Goal: Task Accomplishment & Management: Complete application form

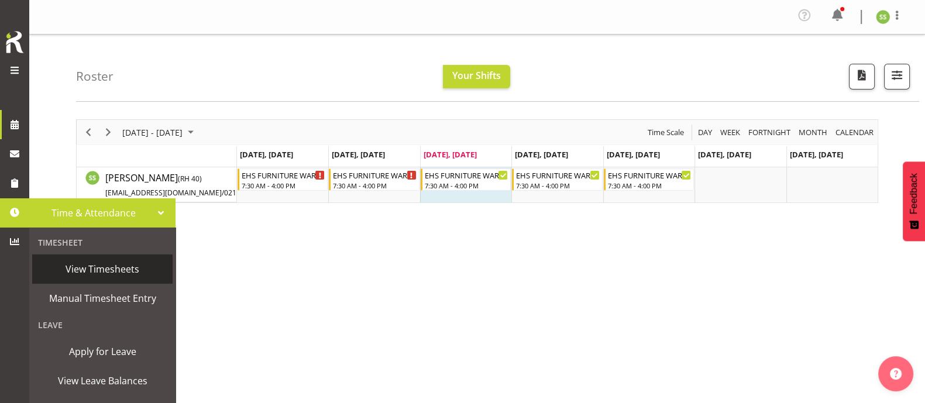
click at [96, 269] on span "View Timesheets" at bounding box center [102, 269] width 129 height 18
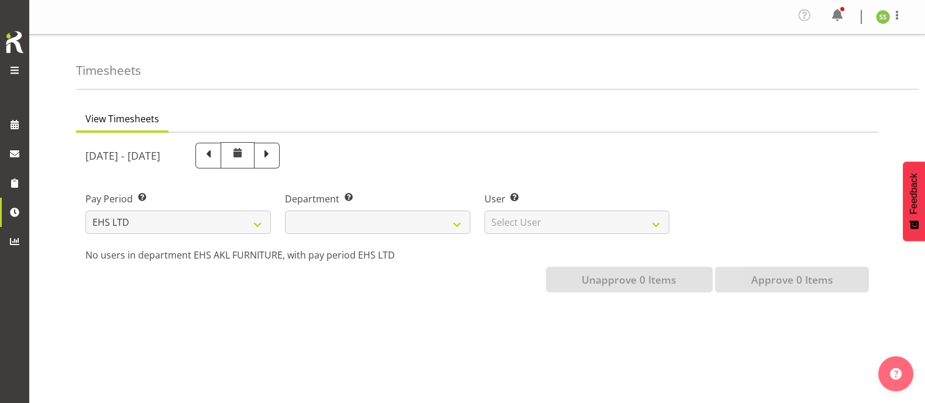
select select
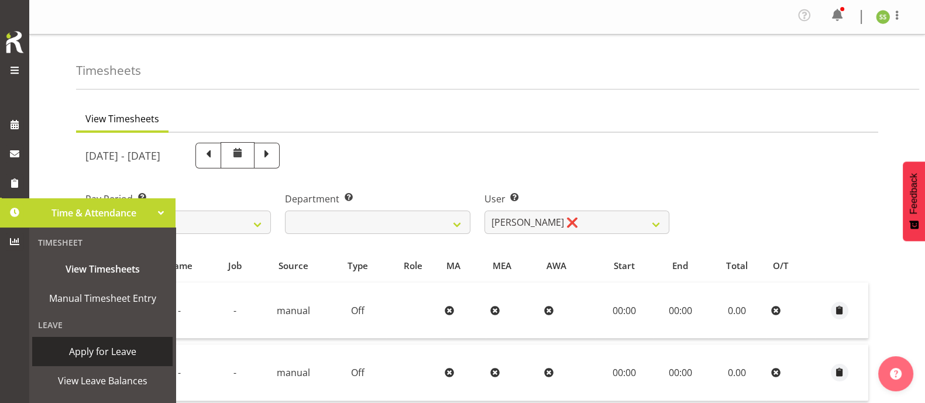
click at [83, 351] on span "Apply for Leave" at bounding box center [102, 352] width 129 height 18
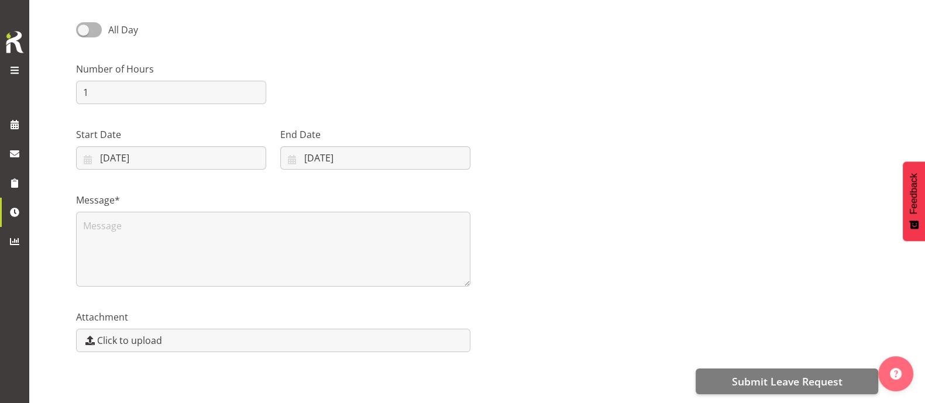
scroll to position [101, 0]
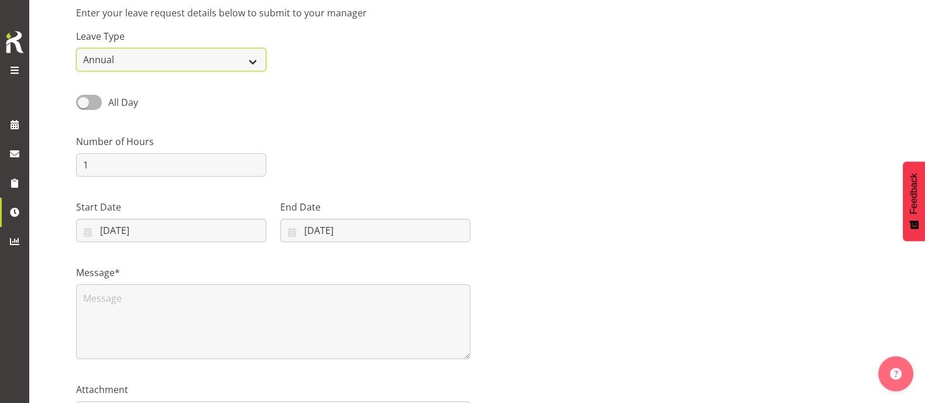
click at [138, 54] on select "Annual Sick Leave Without Pay Bereavement Domestic Violence Parental Jury Servi…" at bounding box center [171, 59] width 190 height 23
select select "Sick"
click at [76, 48] on select "Annual Sick Leave Without Pay Bereavement Domestic Violence Parental Jury Servi…" at bounding box center [171, 59] width 190 height 23
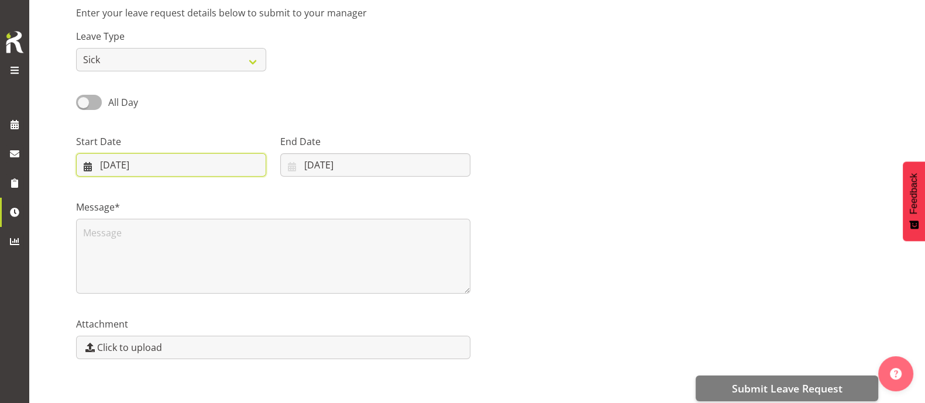
drag, startPoint x: 103, startPoint y: 162, endPoint x: 112, endPoint y: 167, distance: 10.0
click at [103, 163] on input "10/09/2025" at bounding box center [171, 164] width 190 height 23
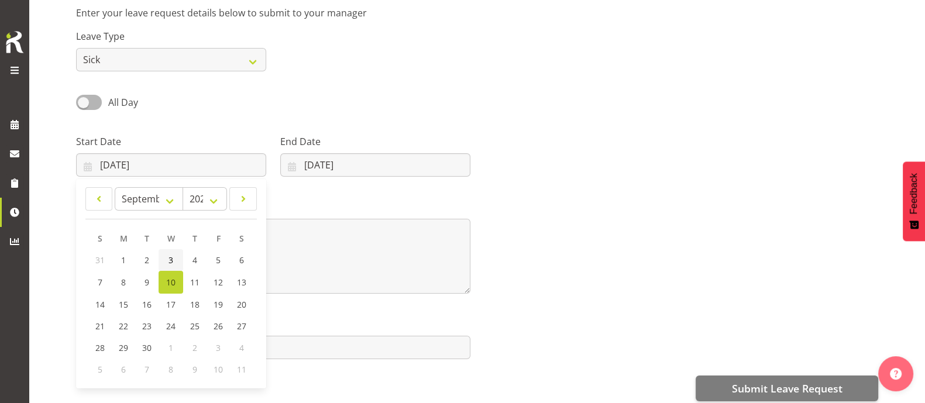
click at [174, 258] on link "3" at bounding box center [171, 260] width 25 height 22
type input "03/09/2025"
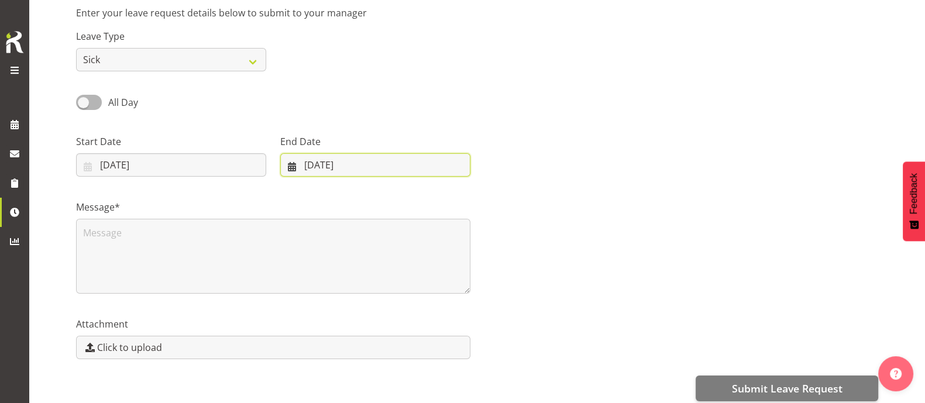
click at [314, 167] on input "10/09/2025" at bounding box center [375, 164] width 190 height 23
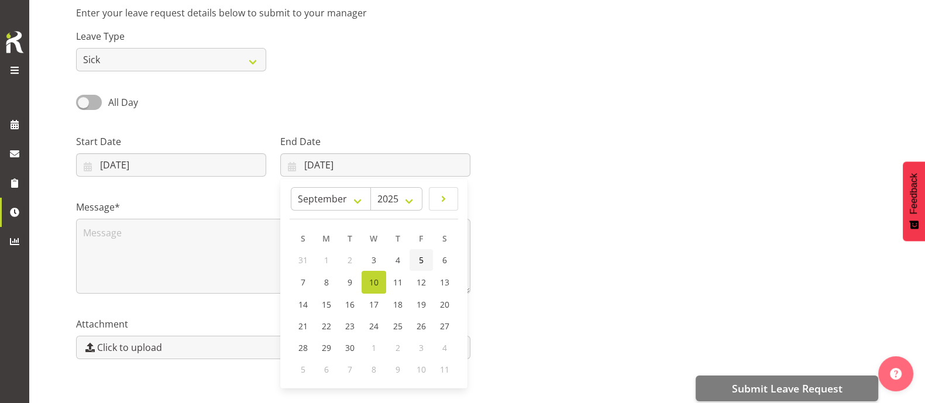
click at [420, 258] on span "5" at bounding box center [421, 260] width 5 height 11
type input "05/09/2025"
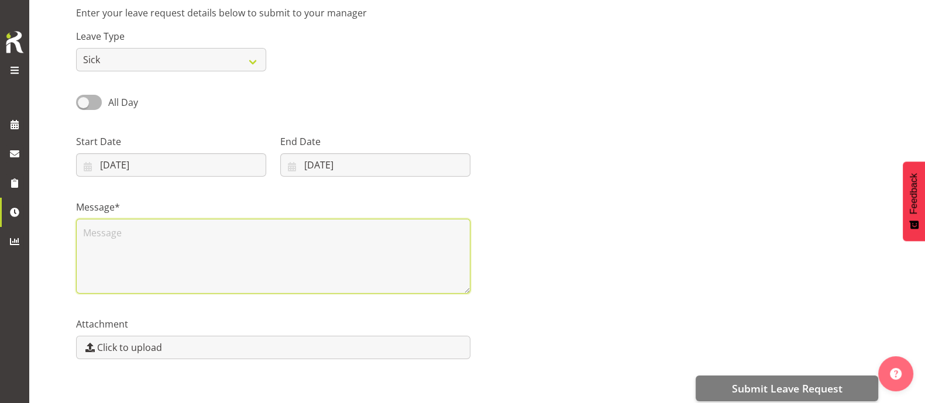
click at [285, 227] on textarea at bounding box center [273, 256] width 395 height 75
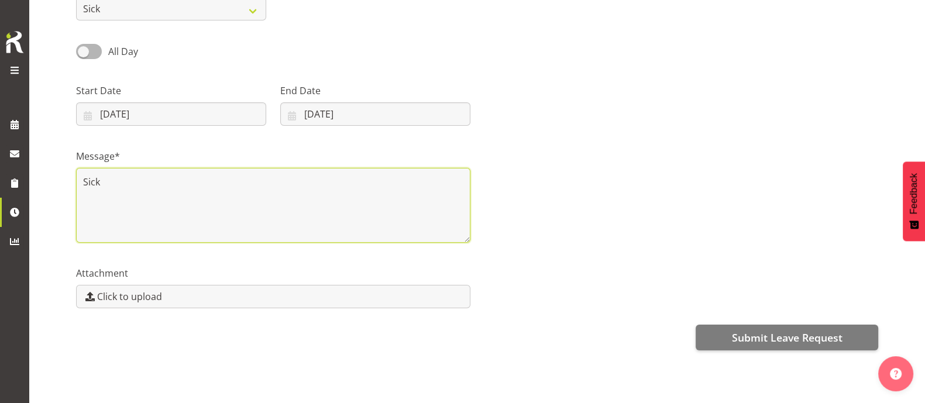
scroll to position [174, 0]
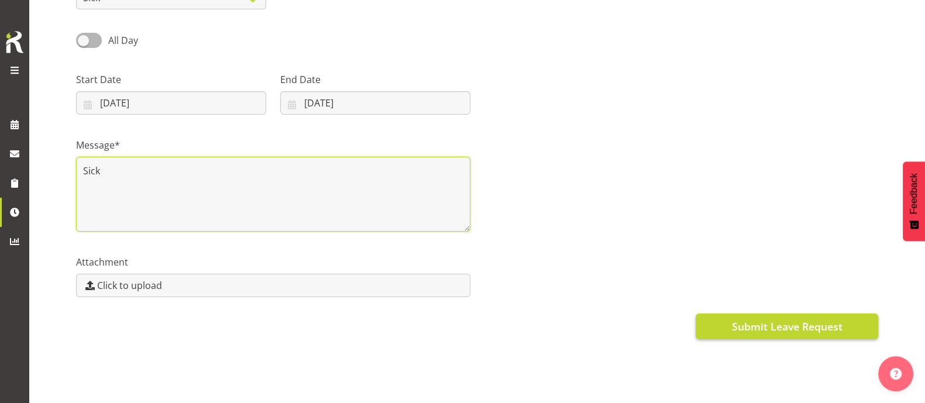
type textarea "Sick"
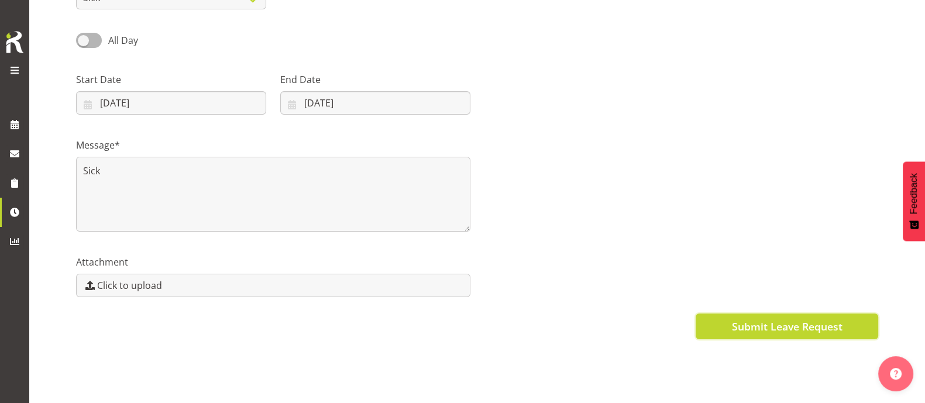
click at [792, 319] on span "Submit Leave Request" at bounding box center [787, 326] width 111 height 15
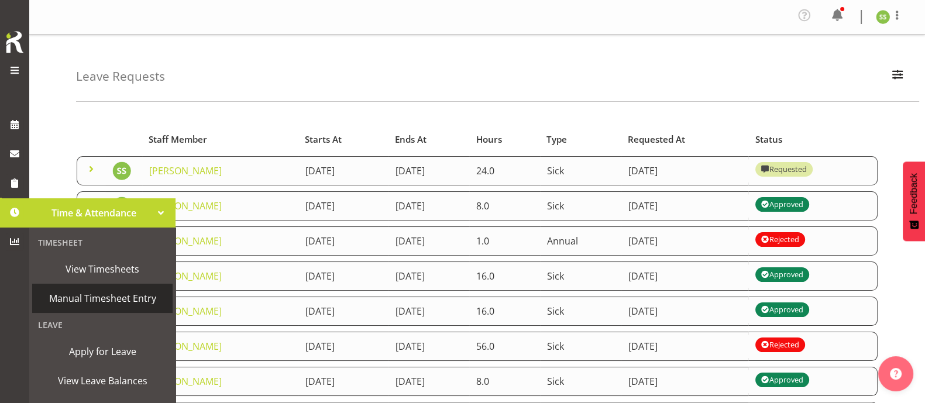
click at [100, 299] on span "Manual Timesheet Entry" at bounding box center [102, 299] width 129 height 18
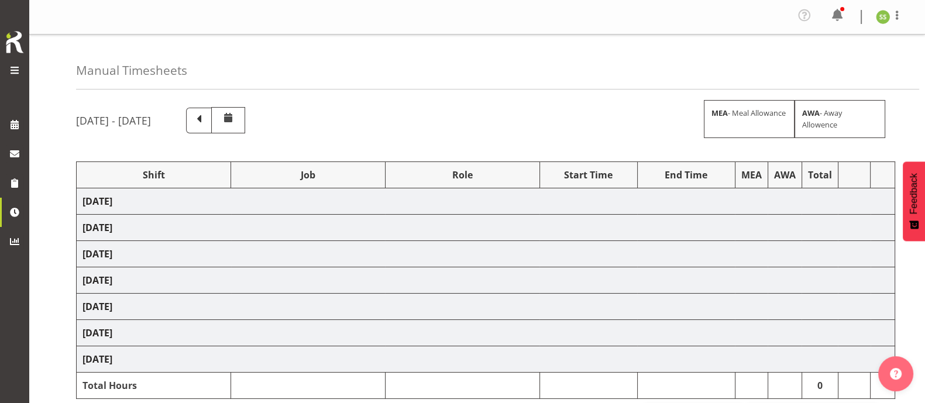
select select "38155"
select select "69"
select select "38155"
select select "69"
select select "38155"
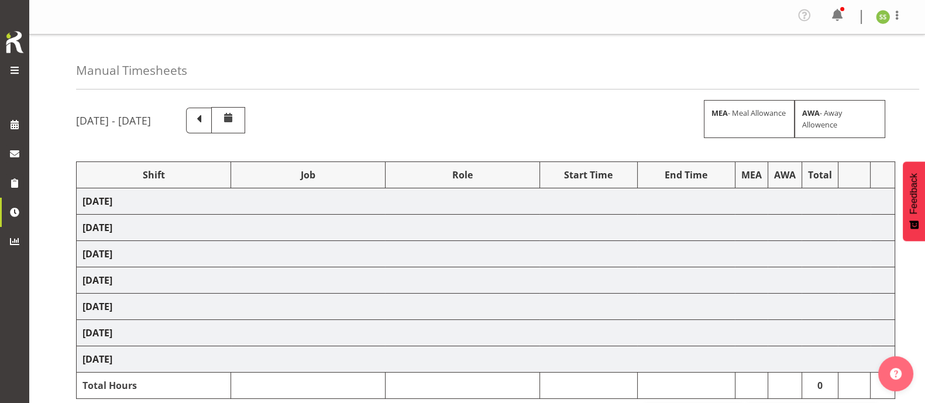
select select "69"
select select "38155"
select select "69"
select select "38155"
select select "69"
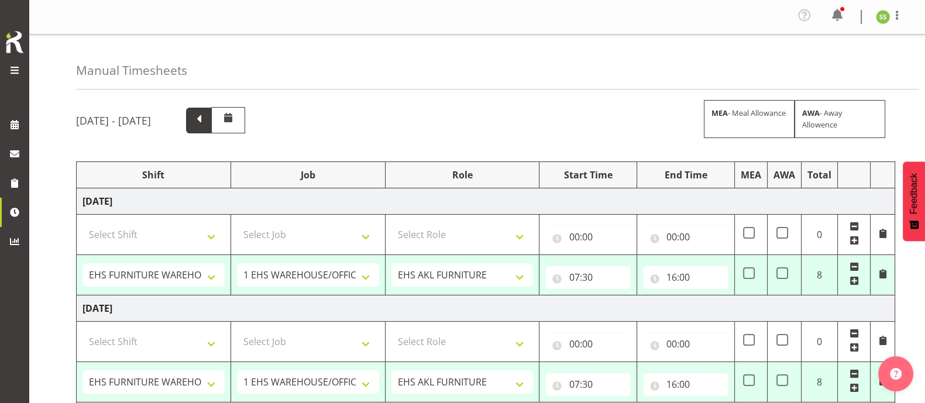
click at [207, 124] on span at bounding box center [198, 119] width 15 height 15
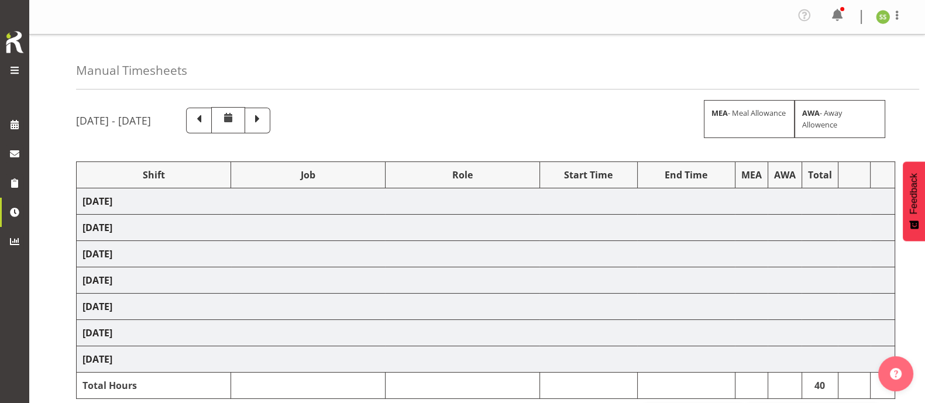
select select "38155"
select select "69"
select select "38155"
select select "69"
select select "38155"
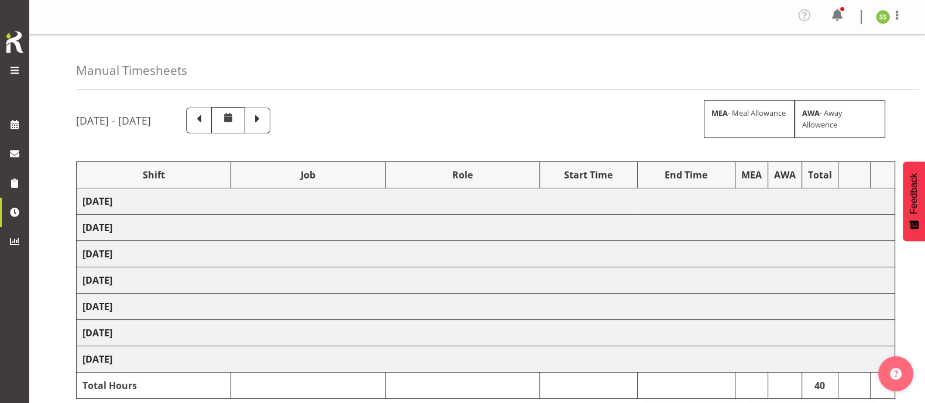
select select "69"
select select "38155"
select select "69"
select select "38155"
select select "69"
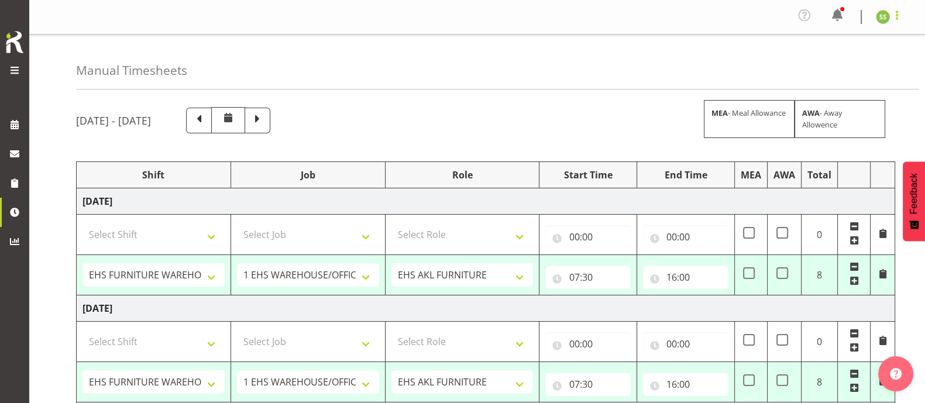
click at [899, 16] on span at bounding box center [897, 15] width 14 height 14
click at [853, 66] on link "Log Out" at bounding box center [848, 64] width 112 height 21
